Goal: Task Accomplishment & Management: Manage account settings

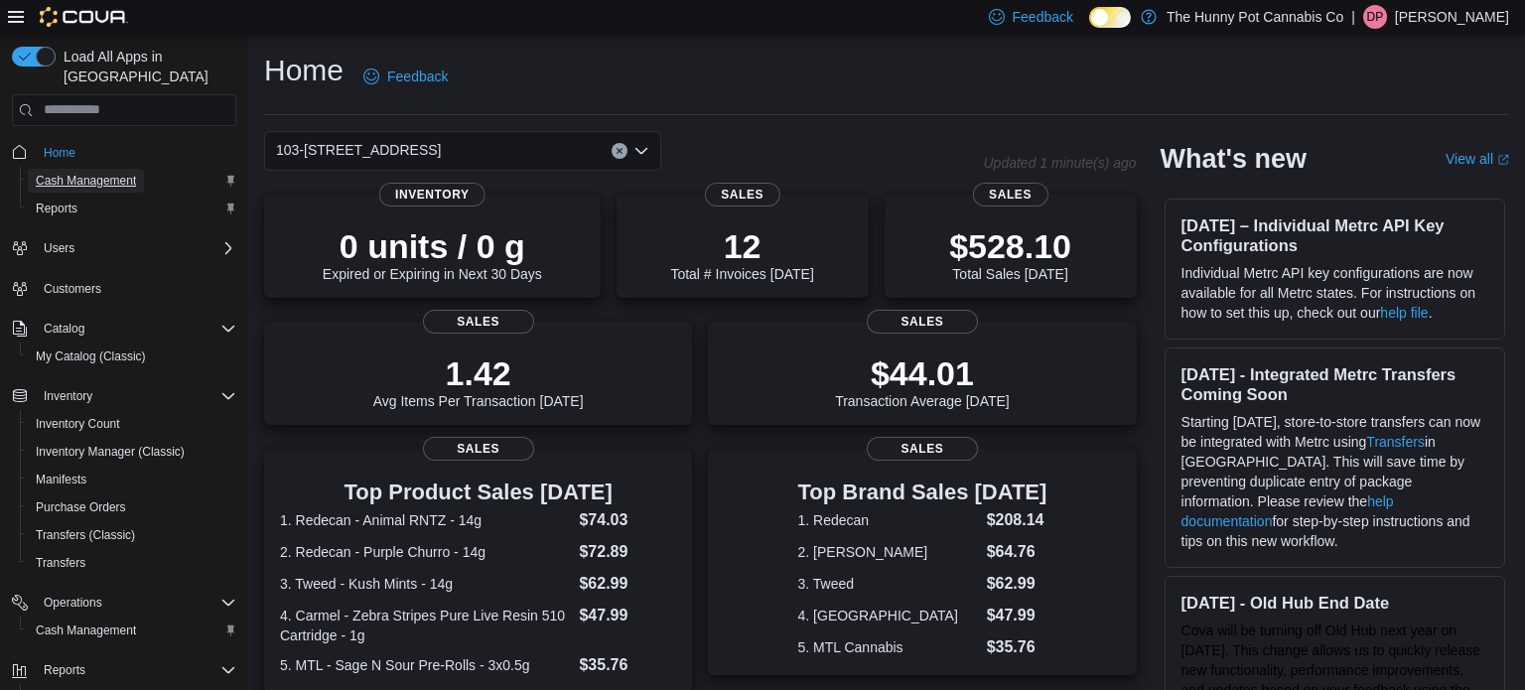
click at [91, 173] on span "Cash Management" at bounding box center [86, 181] width 100 height 16
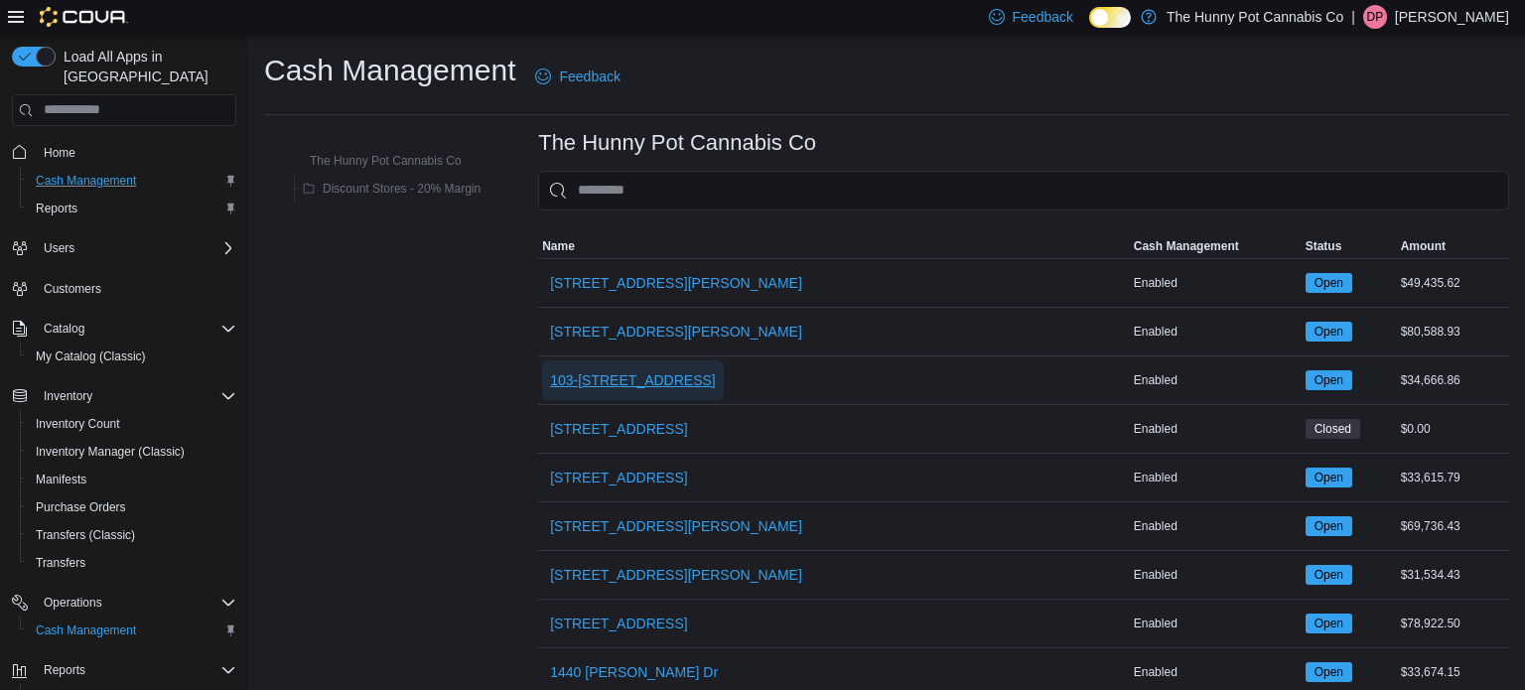
click at [598, 391] on span "103-[STREET_ADDRESS]" at bounding box center [633, 380] width 166 height 40
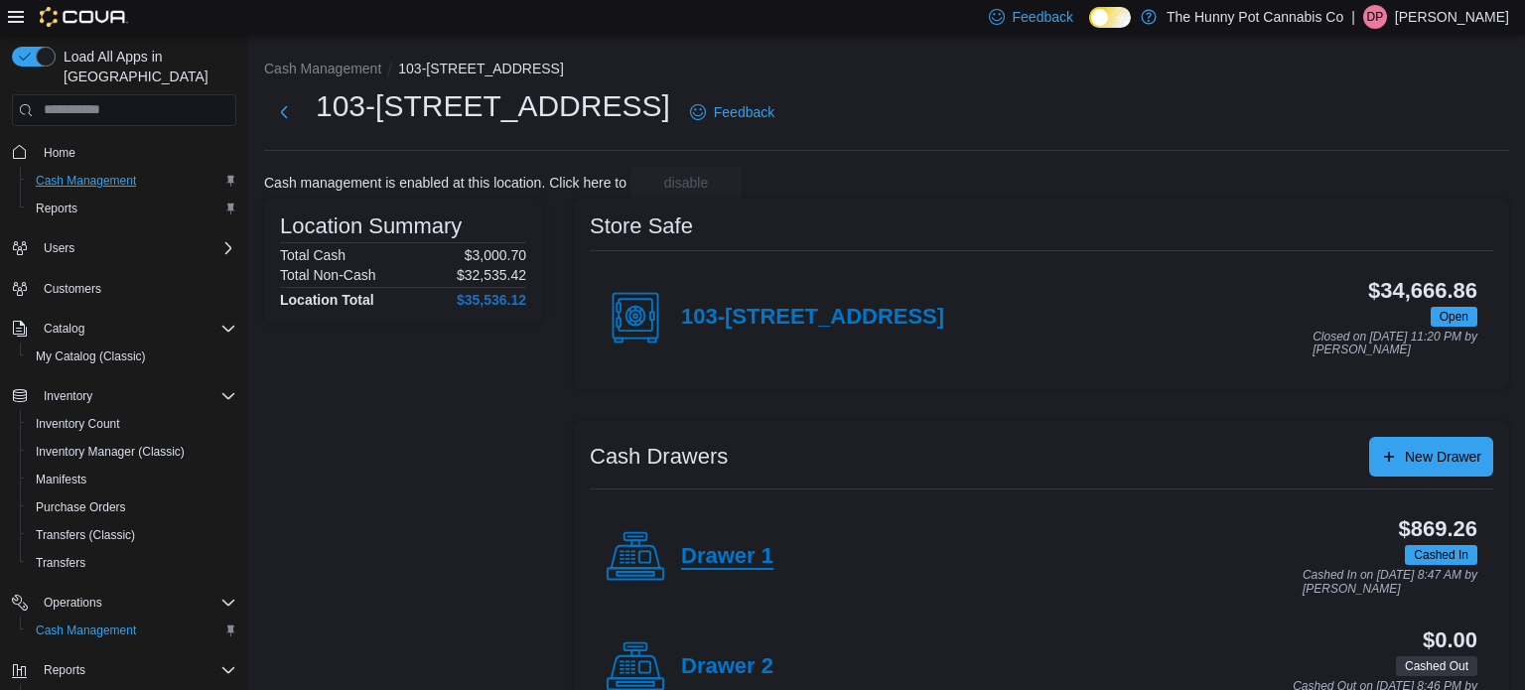
click at [745, 555] on h4 "Drawer 1" at bounding box center [727, 557] width 92 height 26
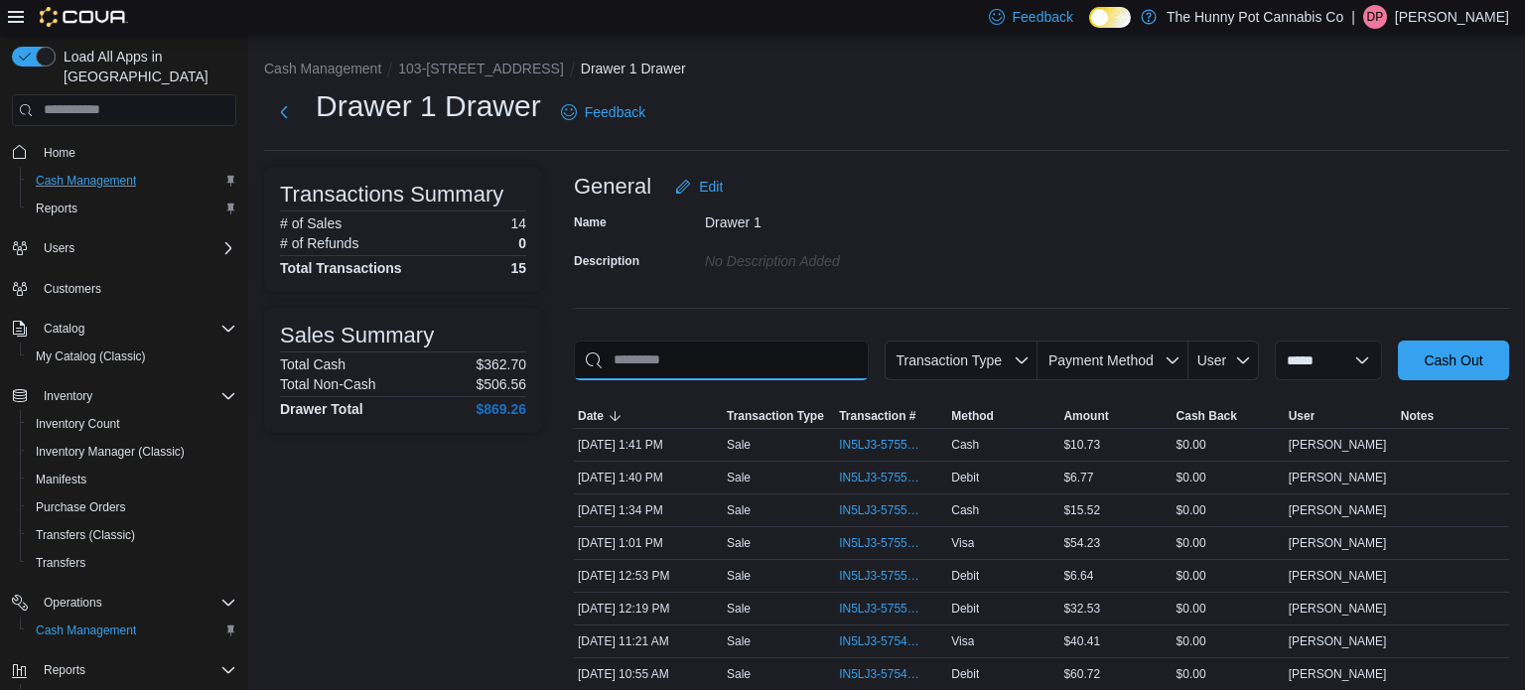
click at [700, 364] on input "This is a search bar. As you type, the results lower in the page will automatic…" at bounding box center [721, 361] width 295 height 40
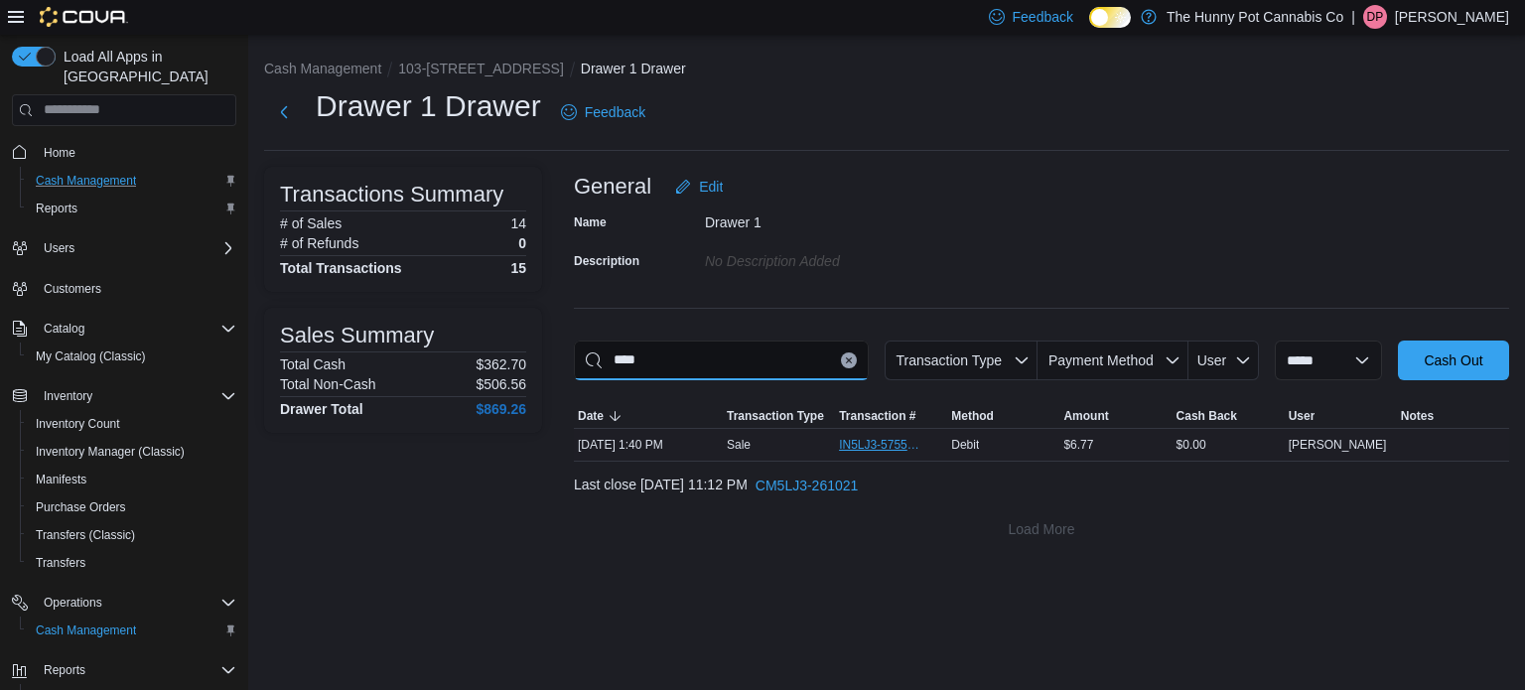
type input "****"
click at [856, 435] on span "IN5LJ3-5755727" at bounding box center [891, 445] width 104 height 24
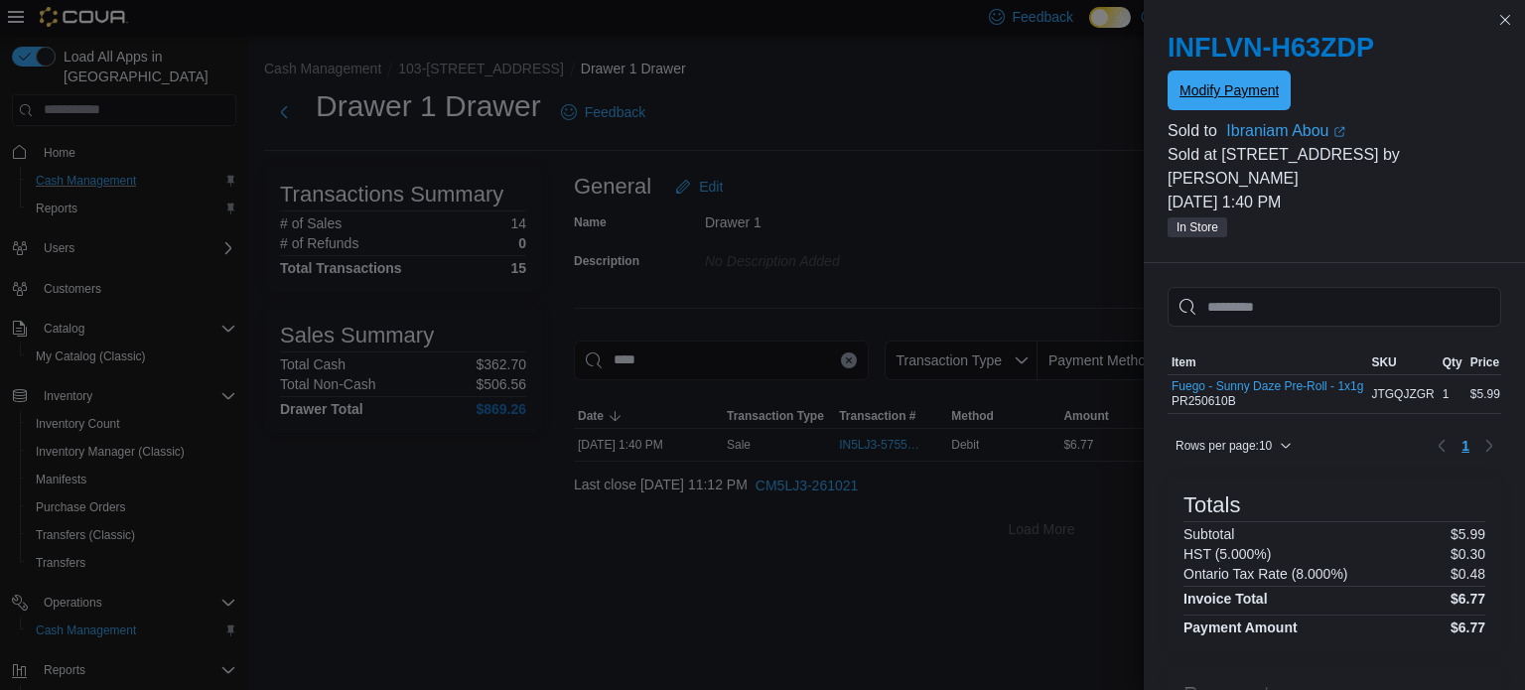
click at [1241, 78] on span "Modify Payment" at bounding box center [1229, 90] width 99 height 40
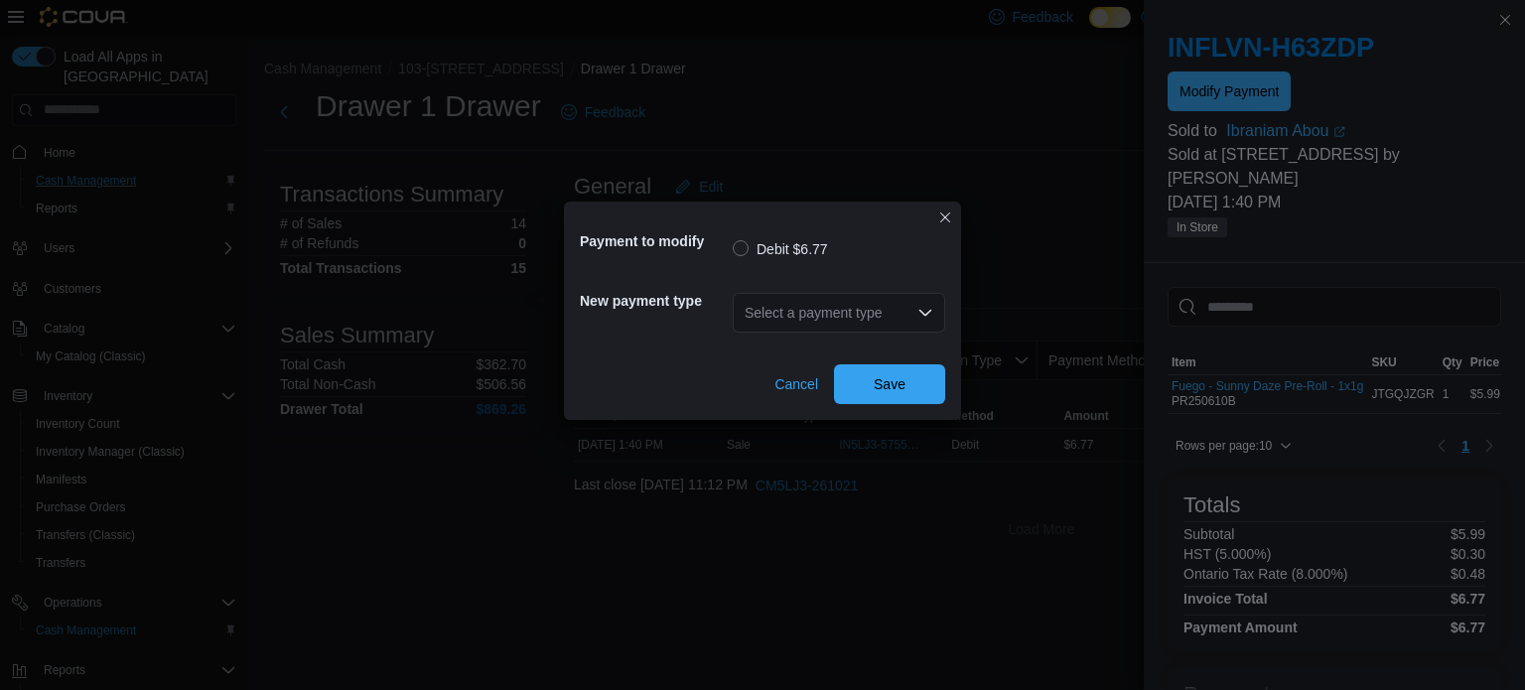
click at [898, 314] on div "Select a payment type" at bounding box center [839, 313] width 212 height 40
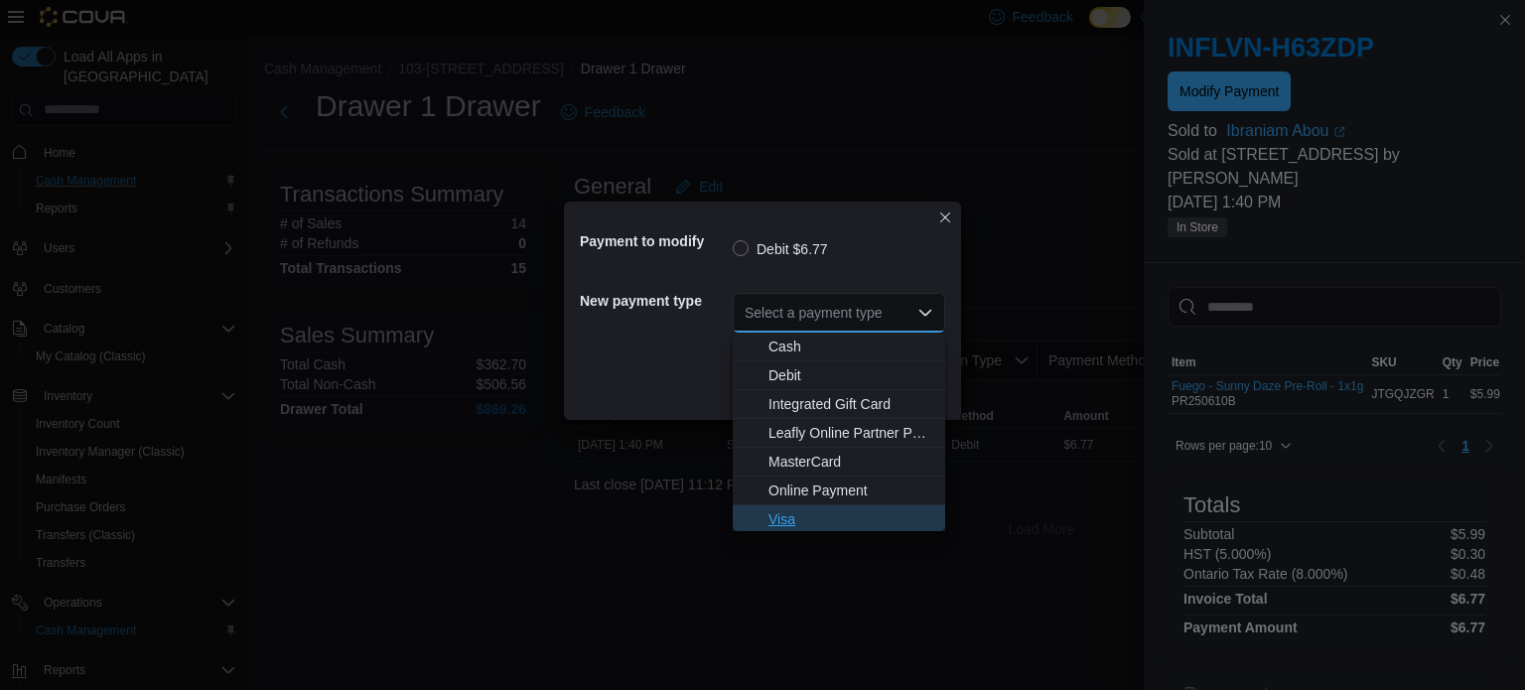
click at [804, 518] on span "Visa" at bounding box center [850, 519] width 165 height 20
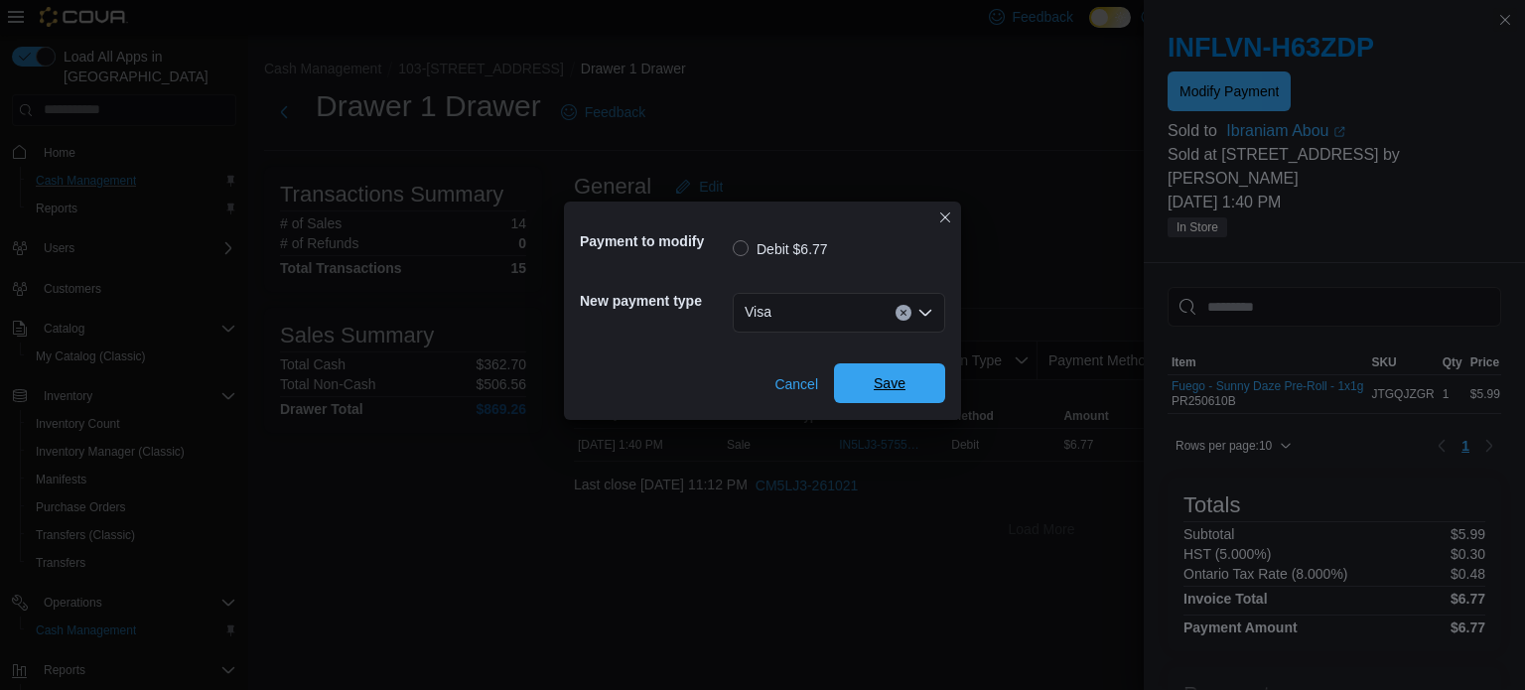
click at [887, 381] on span "Save" at bounding box center [890, 383] width 32 height 20
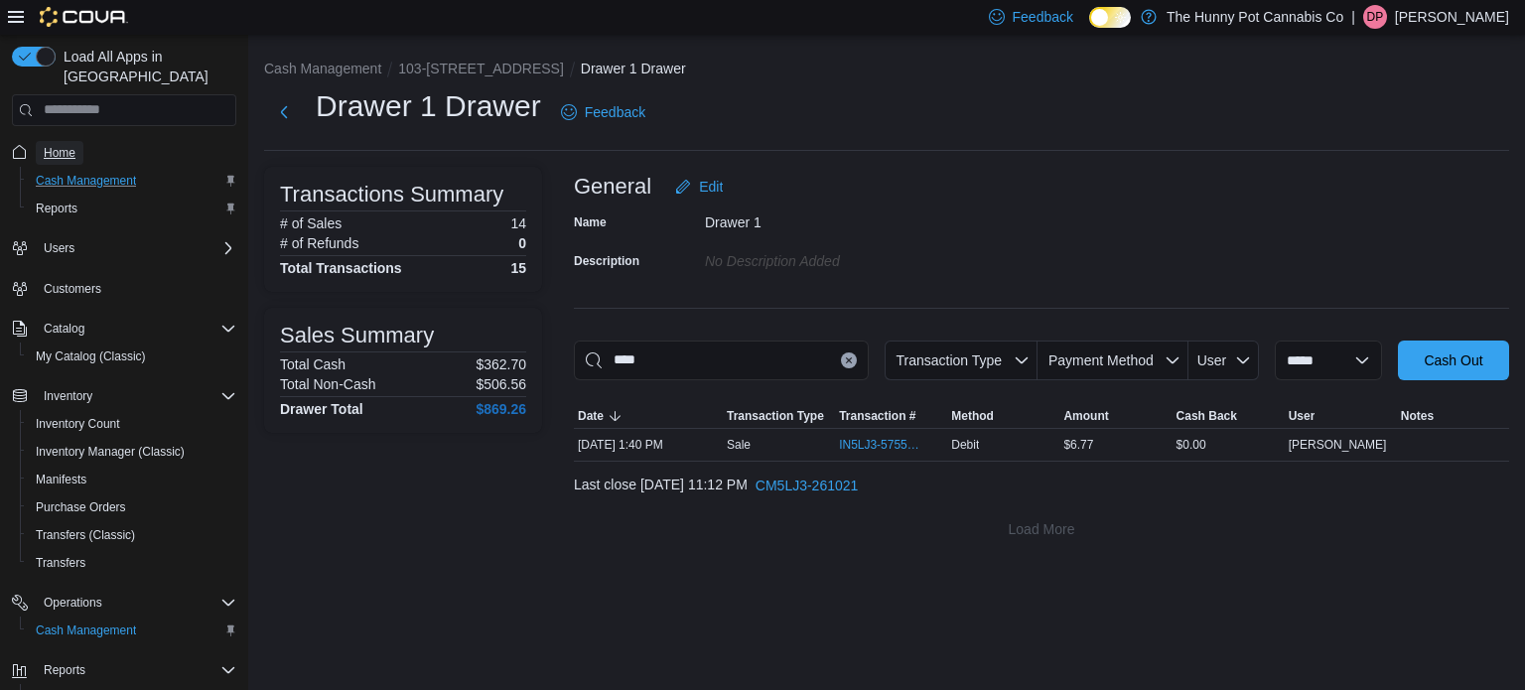
click at [64, 145] on span "Home" at bounding box center [60, 153] width 32 height 16
